Goal: Check status: Check status

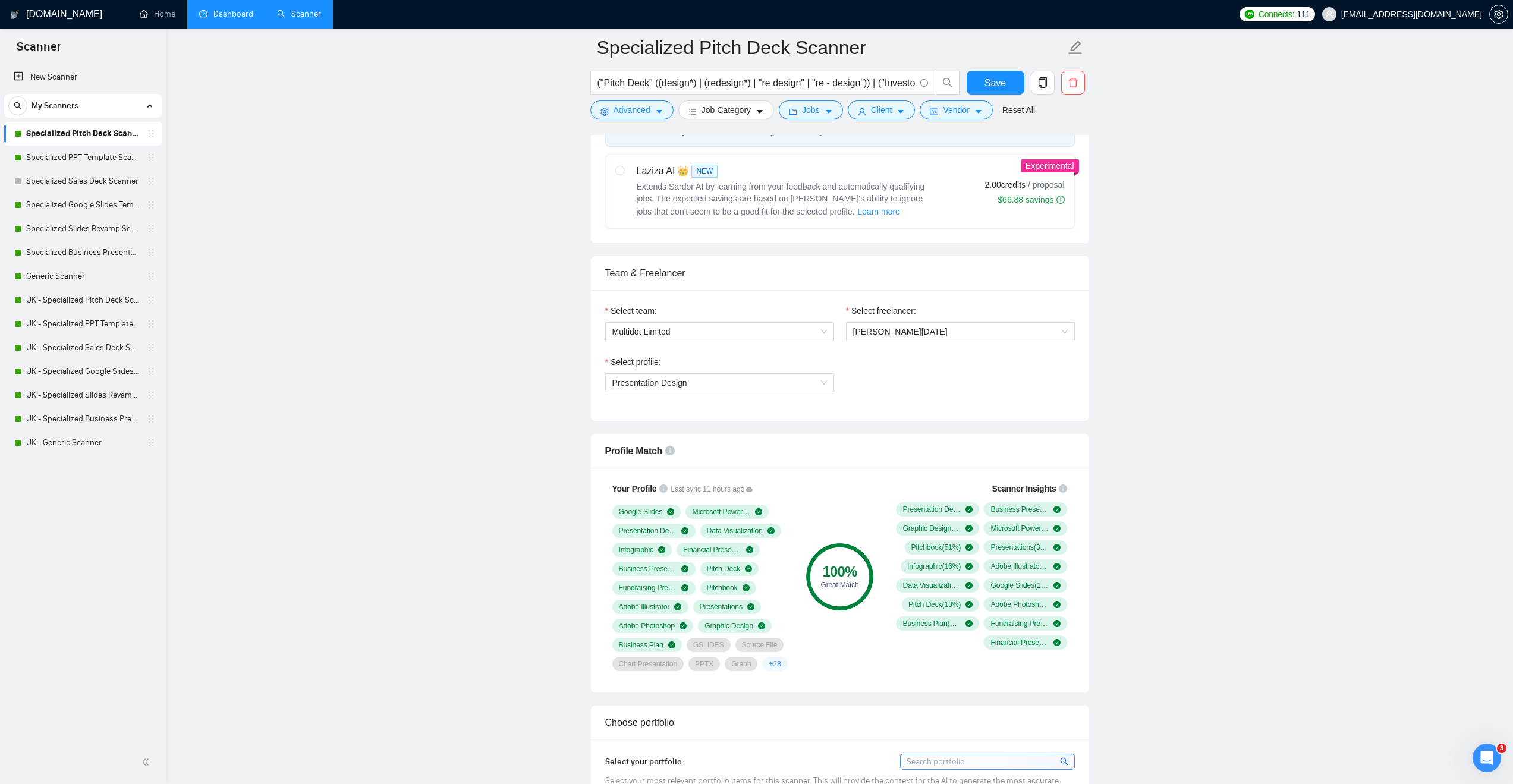
click at [231, 13] on link "Dashboard" at bounding box center [226, 13] width 54 height 10
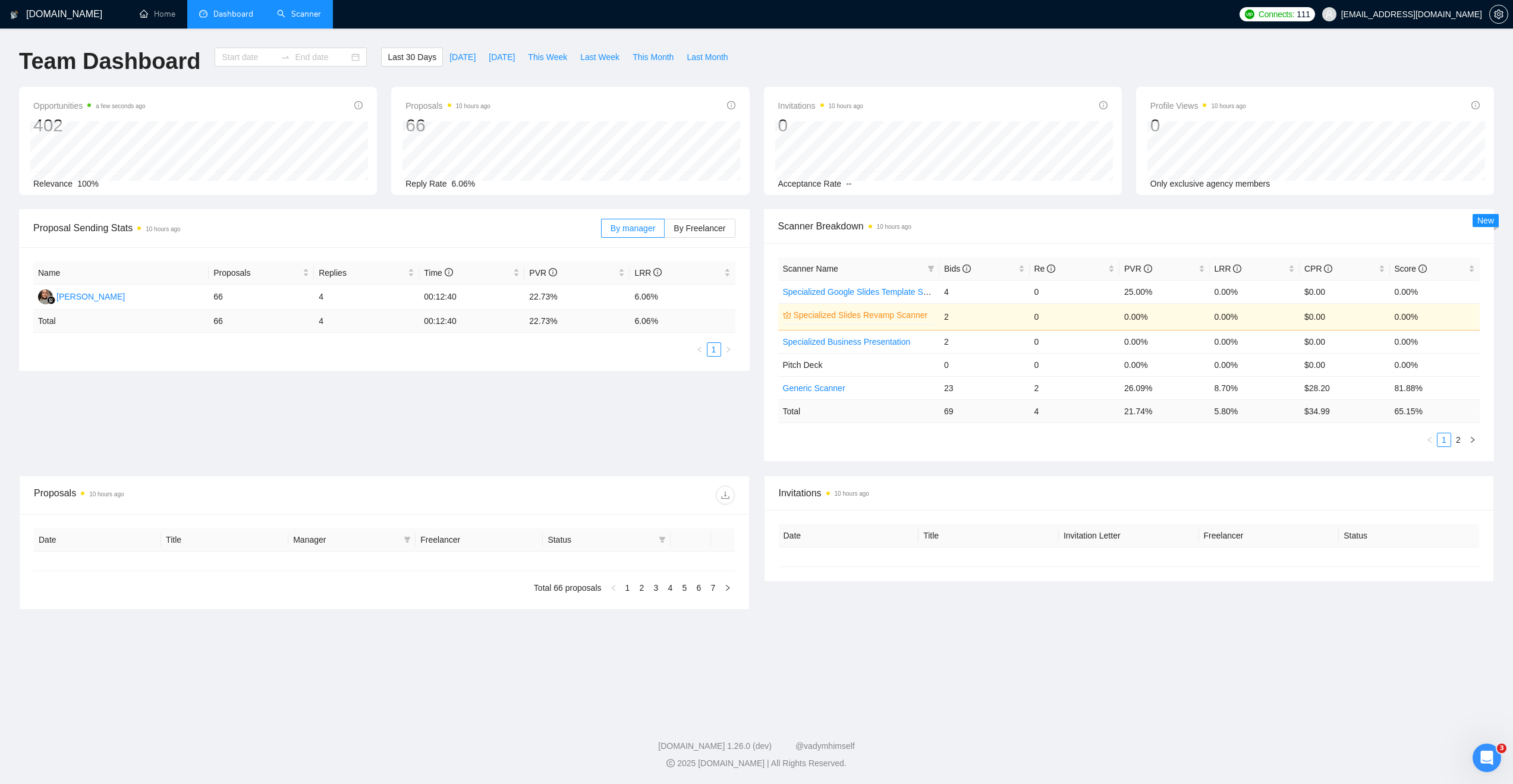
type input "[DATE]"
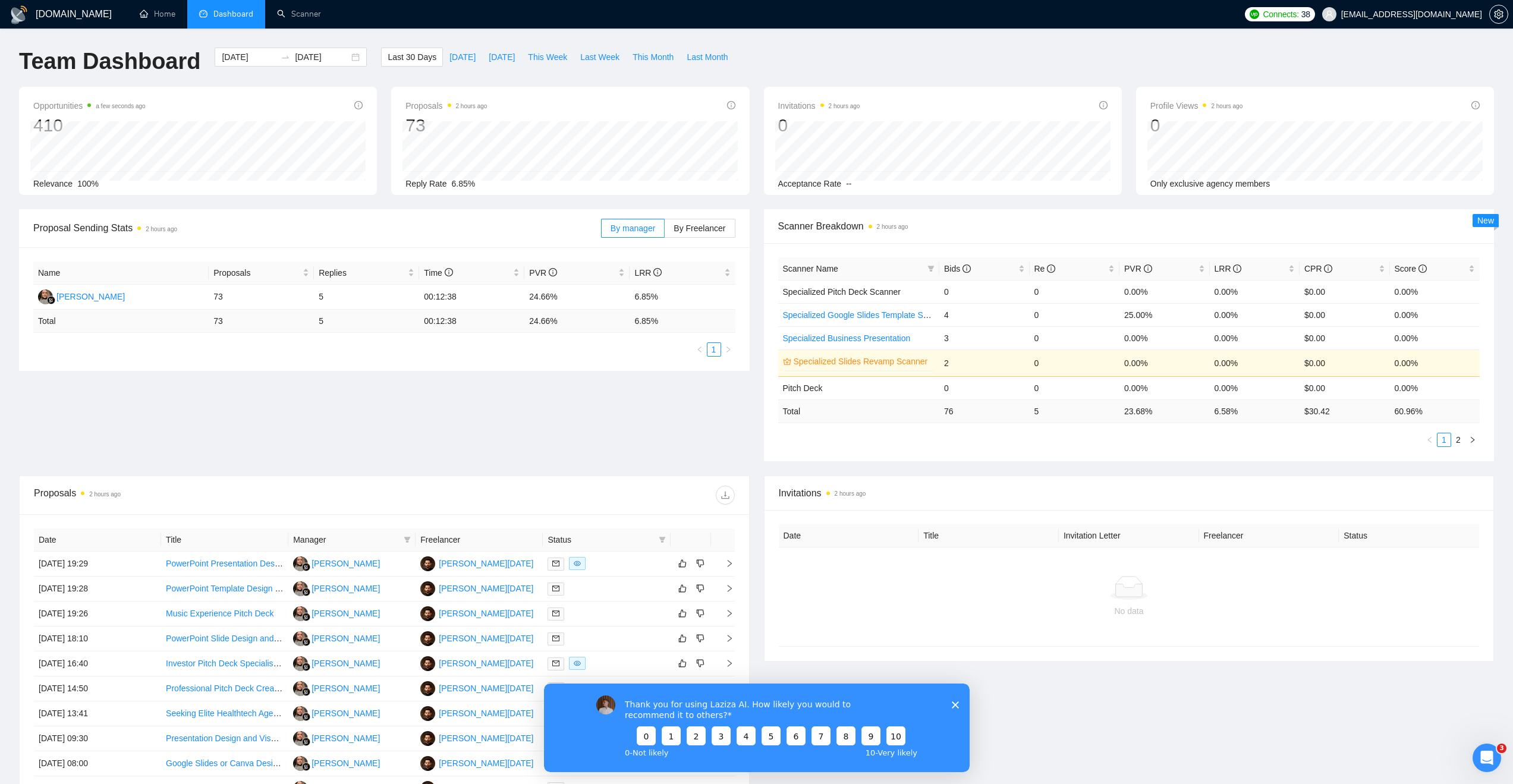
click at [954, 707] on icon "Close survey" at bounding box center [954, 704] width 7 height 7
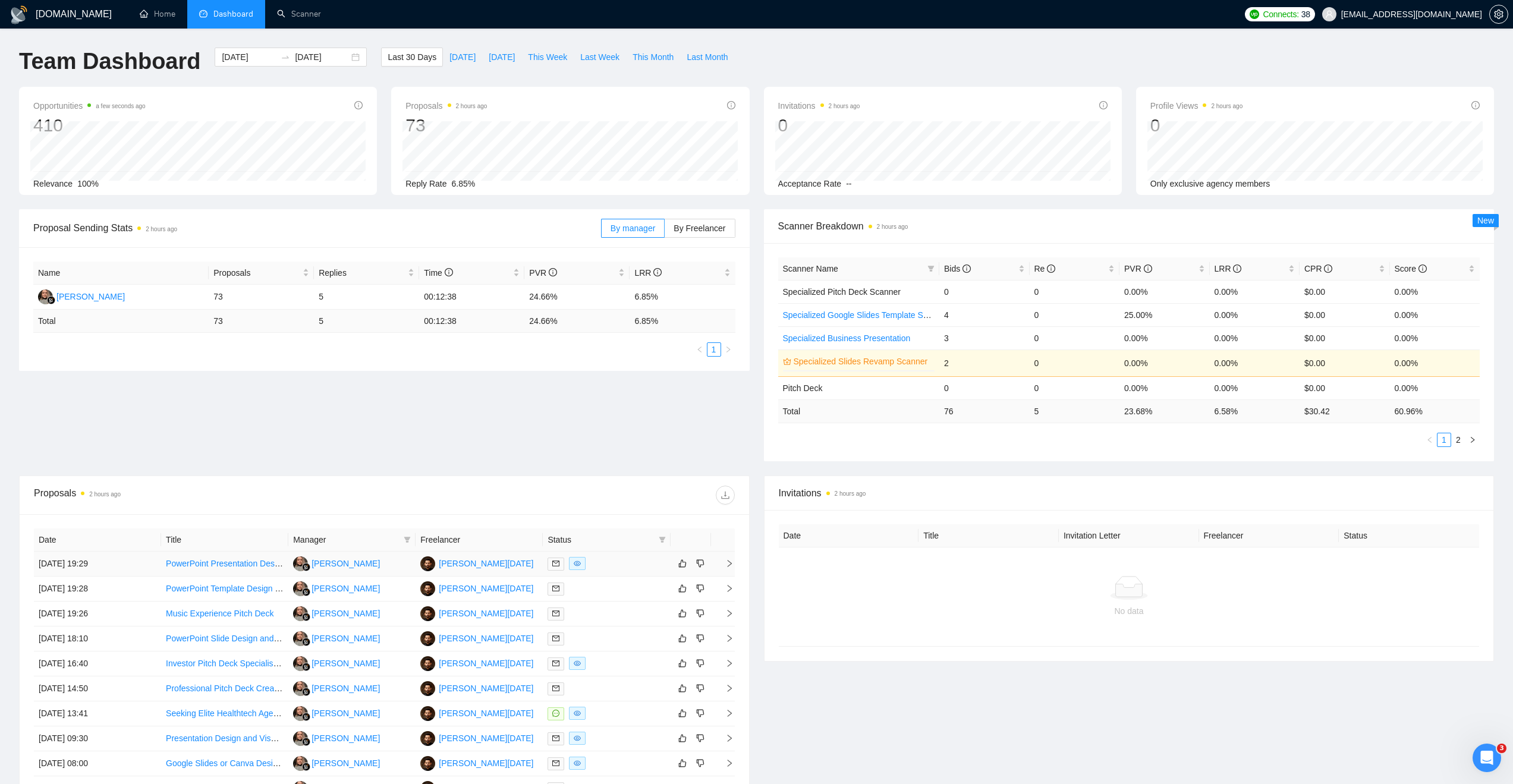
click at [728, 562] on icon "right" at bounding box center [729, 563] width 8 height 8
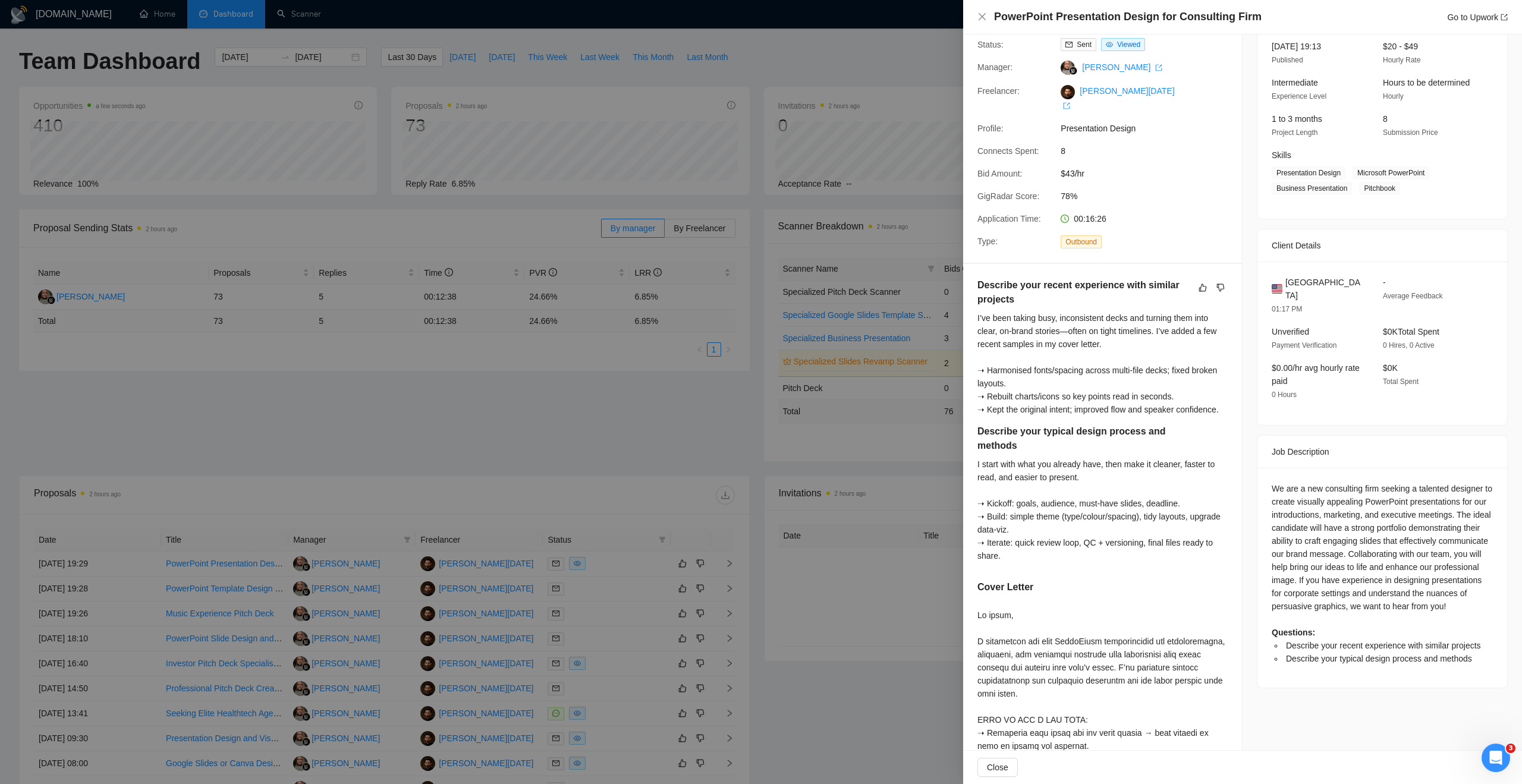
scroll to position [119, 0]
